Goal: Find specific page/section: Find specific page/section

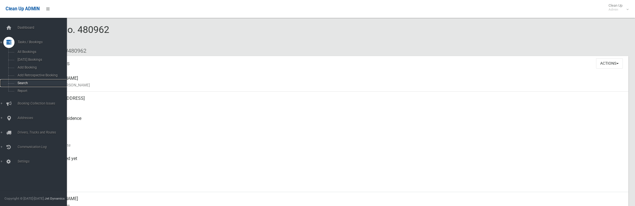
click at [20, 83] on span "Search" at bounding box center [41, 83] width 50 height 4
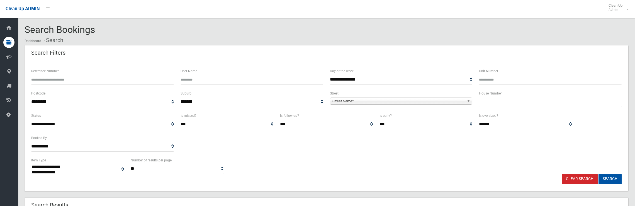
select select
click at [495, 103] on input "text" at bounding box center [550, 102] width 143 height 10
type input "**"
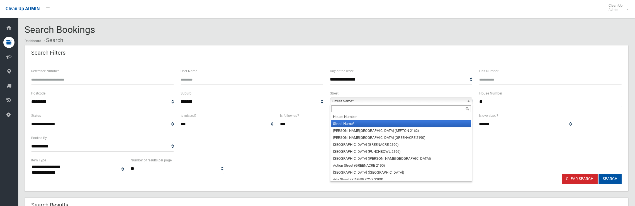
click at [440, 102] on span "Street Name*" at bounding box center [398, 101] width 133 height 7
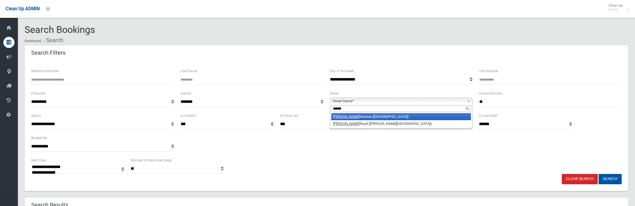
type input "******"
click at [369, 116] on li "[PERSON_NAME][GEOGRAPHIC_DATA] ([GEOGRAPHIC_DATA])" at bounding box center [401, 116] width 140 height 7
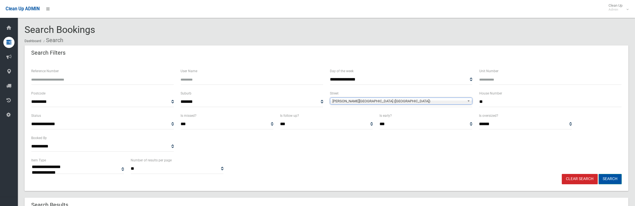
click at [607, 177] on button "Search" at bounding box center [609, 179] width 23 height 10
select select
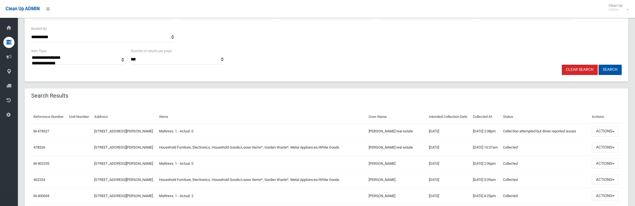
scroll to position [111, 0]
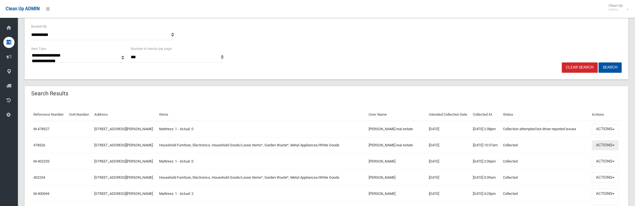
click at [607, 150] on button "Actions" at bounding box center [605, 145] width 27 height 10
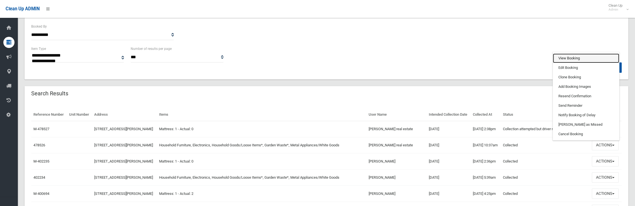
click at [573, 63] on link "View Booking" at bounding box center [586, 57] width 66 height 9
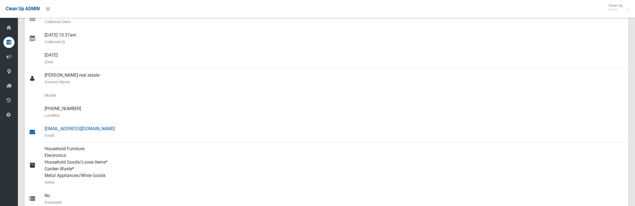
scroll to position [111, 0]
